Goal: Check status: Check status

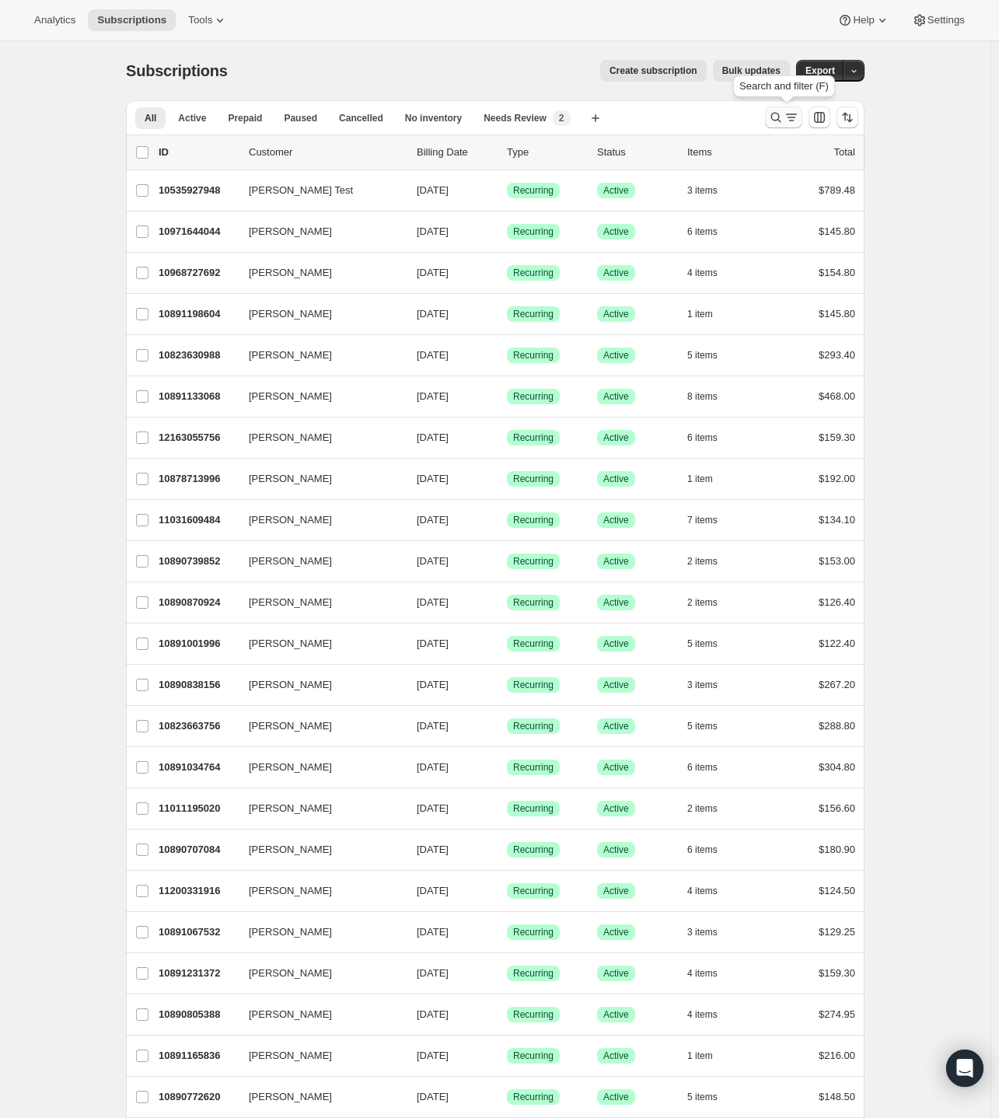
click at [791, 117] on icon "Search and filter results" at bounding box center [792, 118] width 9 height 2
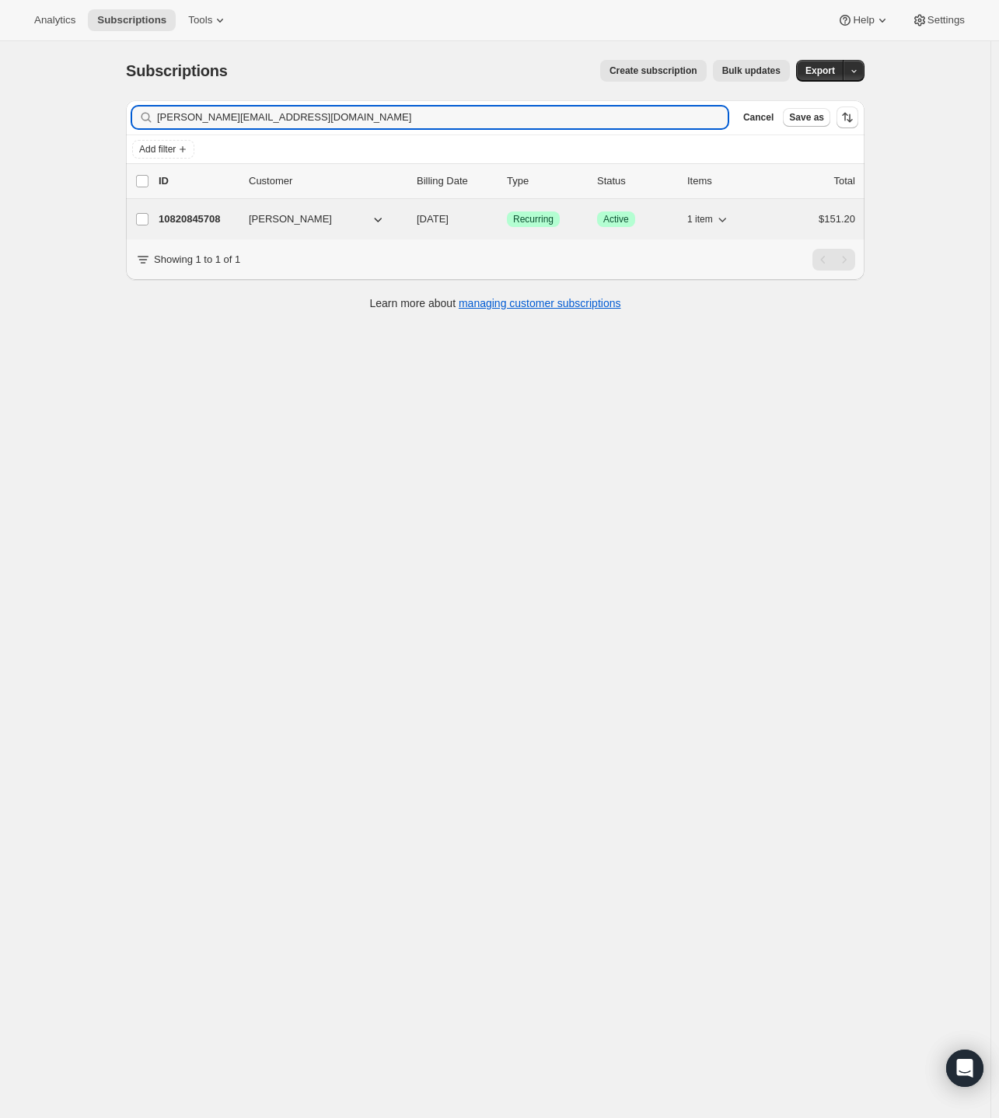
type input "[PERSON_NAME][EMAIL_ADDRESS][DOMAIN_NAME]"
click at [271, 209] on div "10820845708 [PERSON_NAME] [DATE] Success Recurring Success Active 1 item $151.20" at bounding box center [507, 219] width 697 height 22
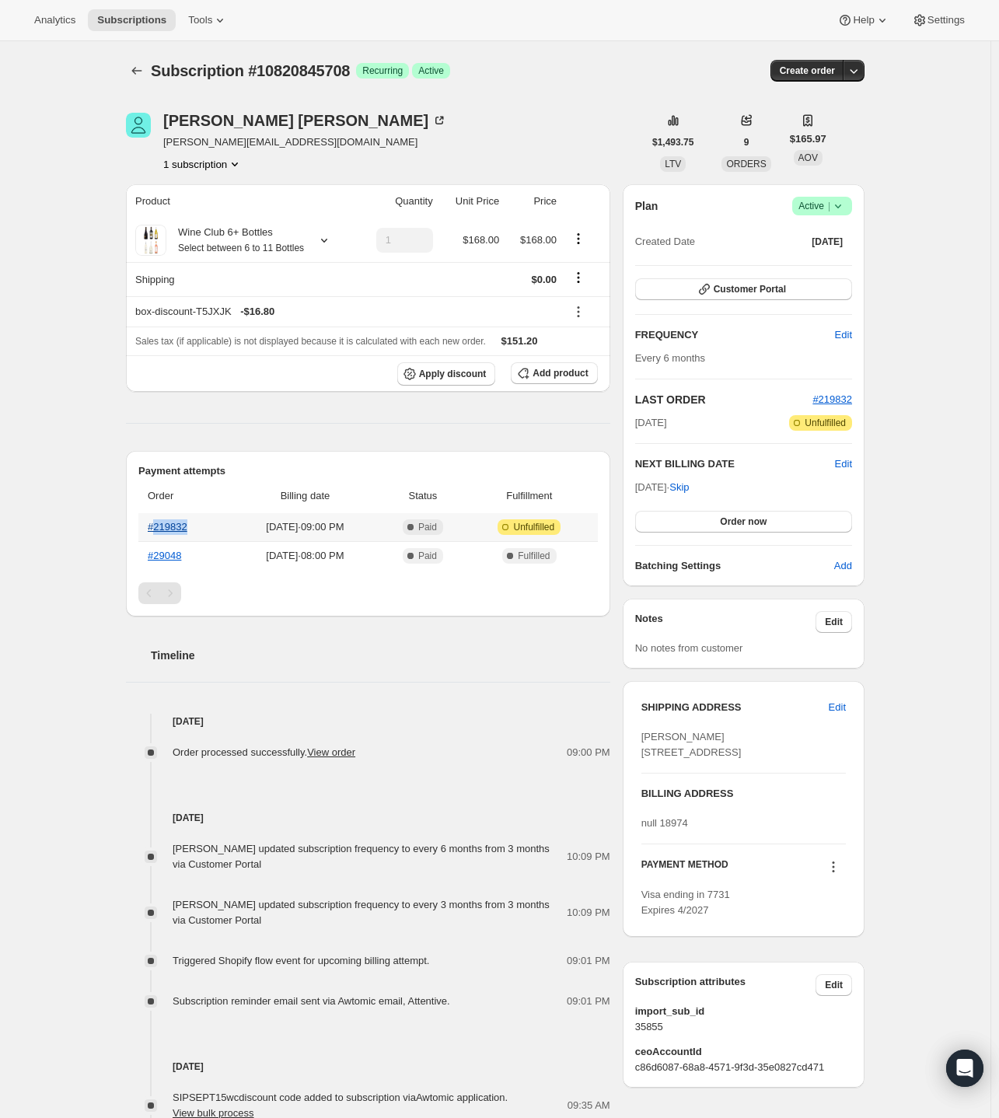
drag, startPoint x: 174, startPoint y: 542, endPoint x: 158, endPoint y: 545, distance: 16.6
click at [158, 541] on th "#219832" at bounding box center [184, 527] width 92 height 28
copy link "219832"
